Goal: Information Seeking & Learning: Learn about a topic

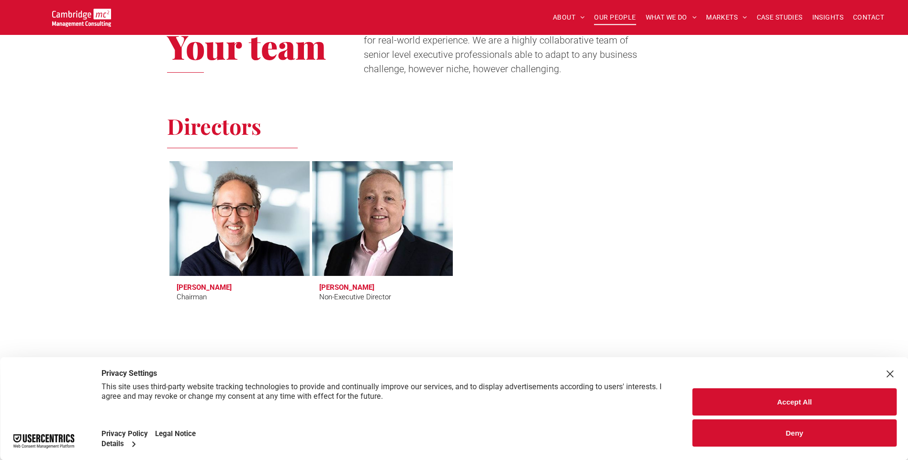
scroll to position [96, 0]
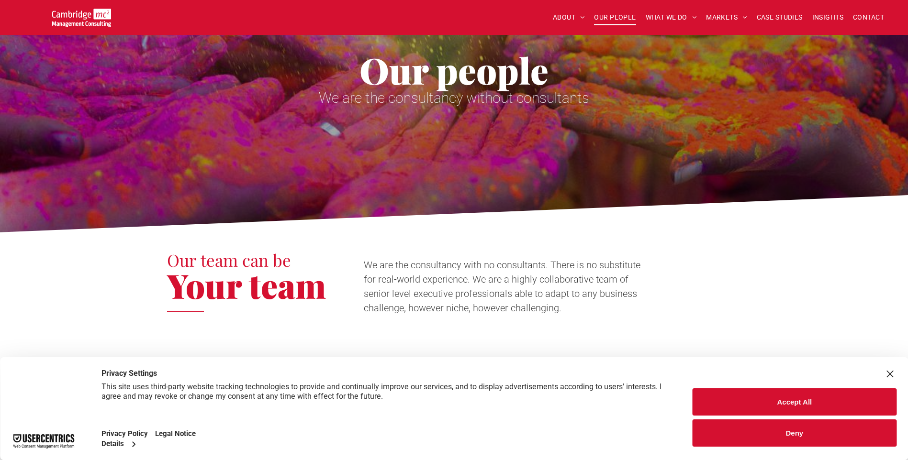
click at [755, 406] on button "Accept All" at bounding box center [795, 402] width 204 height 27
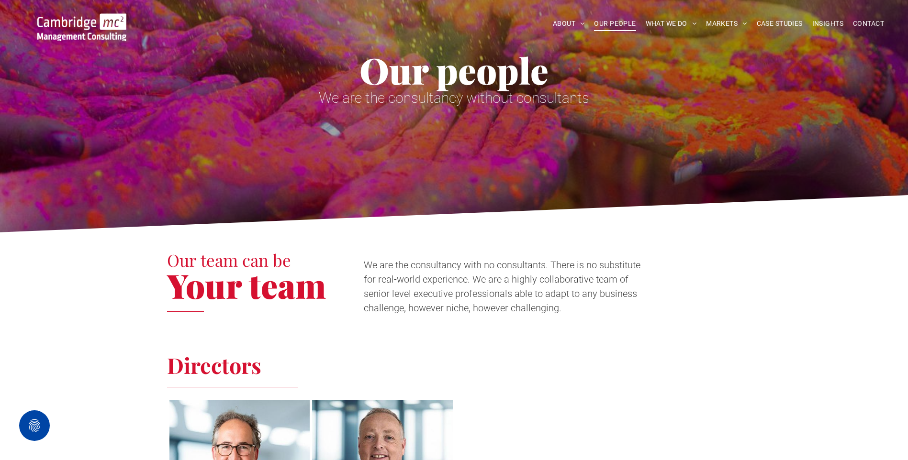
click at [624, 24] on span "OUR PEOPLE" at bounding box center [615, 23] width 42 height 15
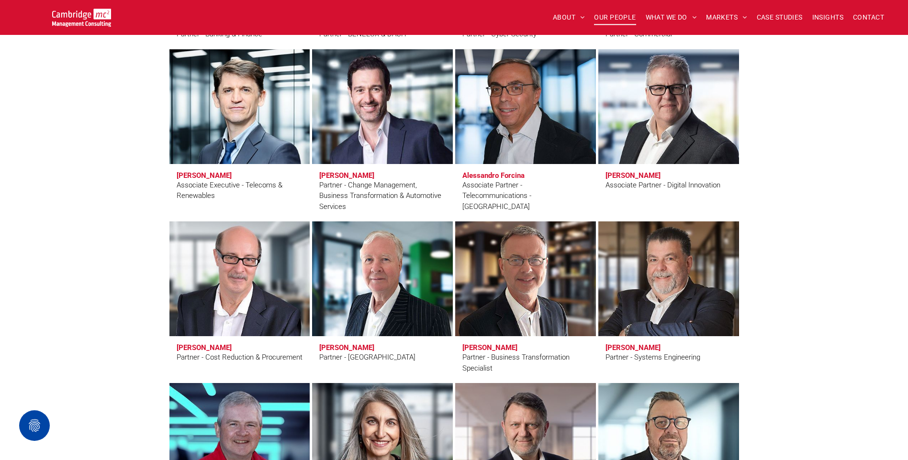
scroll to position [2154, 0]
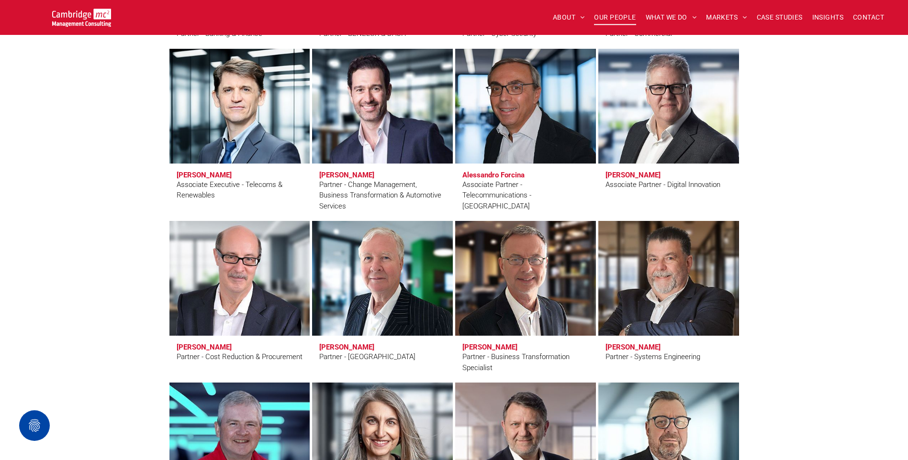
click at [413, 297] on link at bounding box center [382, 279] width 149 height 122
